Goal: Task Accomplishment & Management: Manage account settings

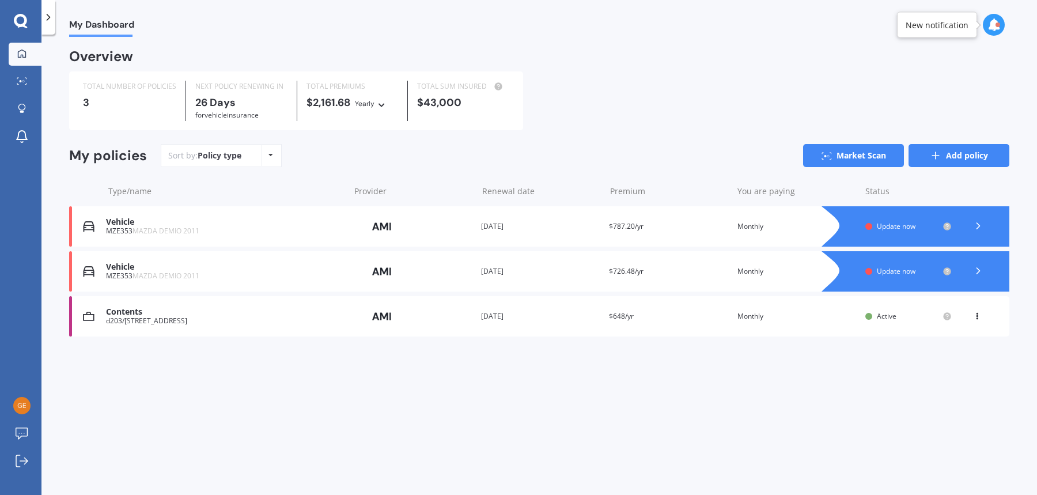
click at [958, 158] on link "Add policy" at bounding box center [958, 155] width 101 height 23
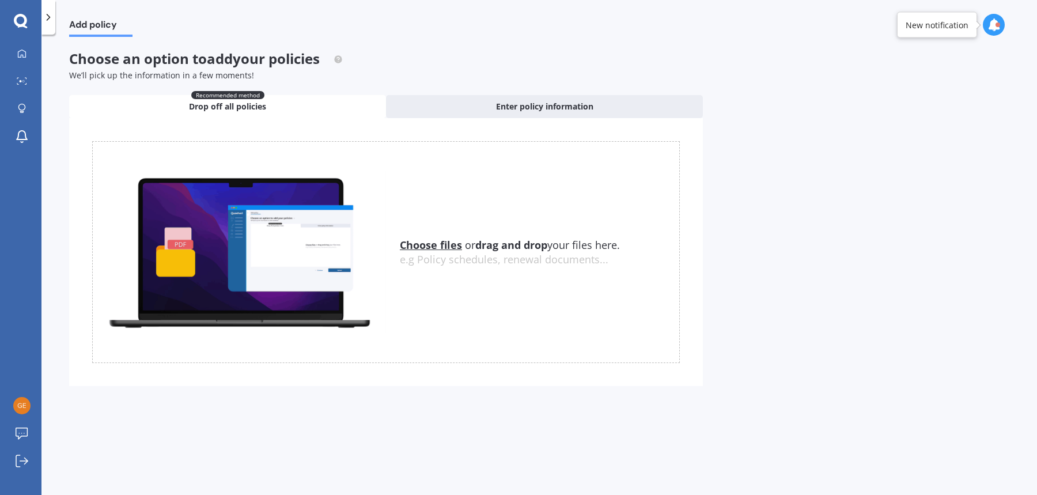
click at [448, 245] on u "Choose files" at bounding box center [431, 245] width 62 height 14
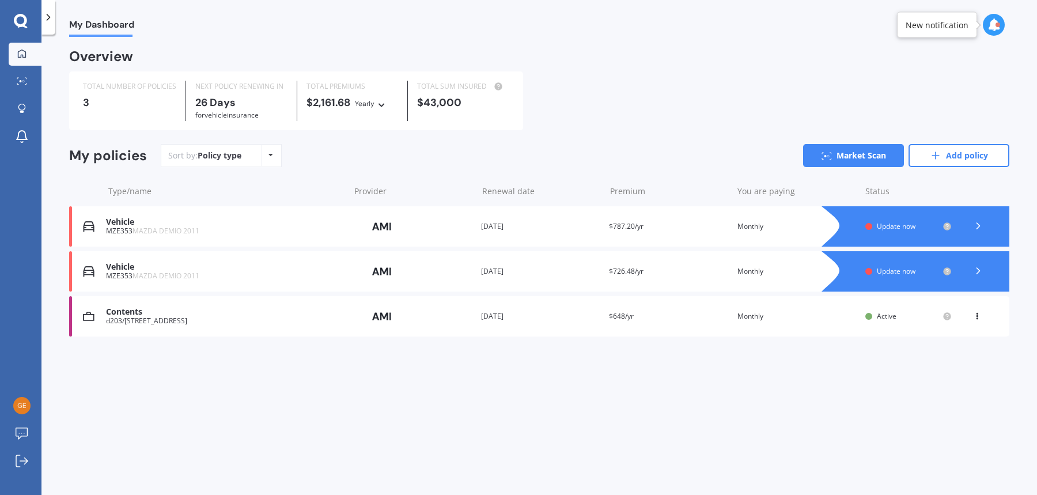
click at [974, 317] on icon at bounding box center [977, 313] width 8 height 7
click at [839, 367] on div "My Dashboard Overview TOTAL NUMBER OF POLICIES 3 NEXT POLICY RENEWING IN 26 Day…" at bounding box center [538, 267] width 995 height 460
click at [976, 317] on icon at bounding box center [977, 313] width 8 height 7
click at [882, 371] on div "My Dashboard Overview TOTAL NUMBER OF POLICIES 3 NEXT POLICY RENEWING IN 26 Day…" at bounding box center [538, 267] width 995 height 460
